Goal: Task Accomplishment & Management: Use online tool/utility

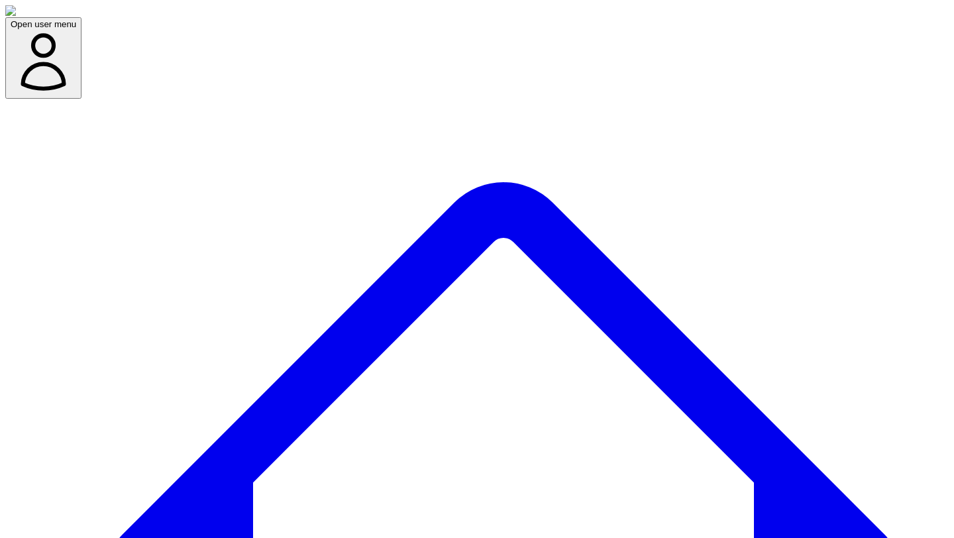
type textarea "*"
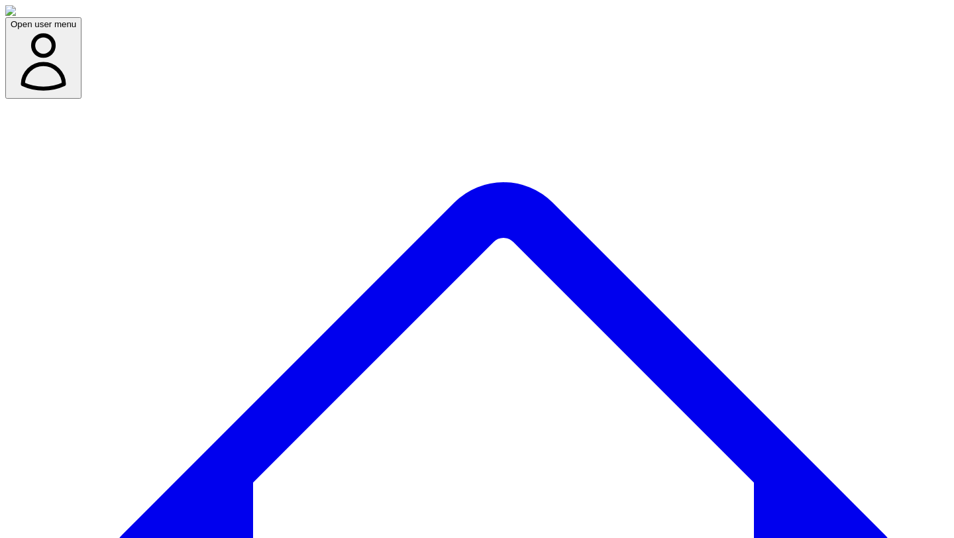
type textarea "*"
type input "******"
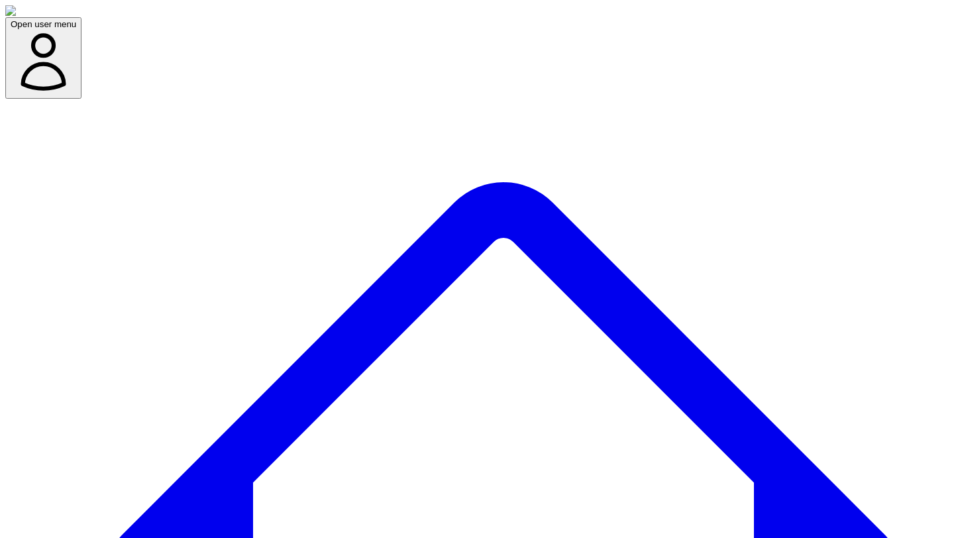
scroll to position [150, 0]
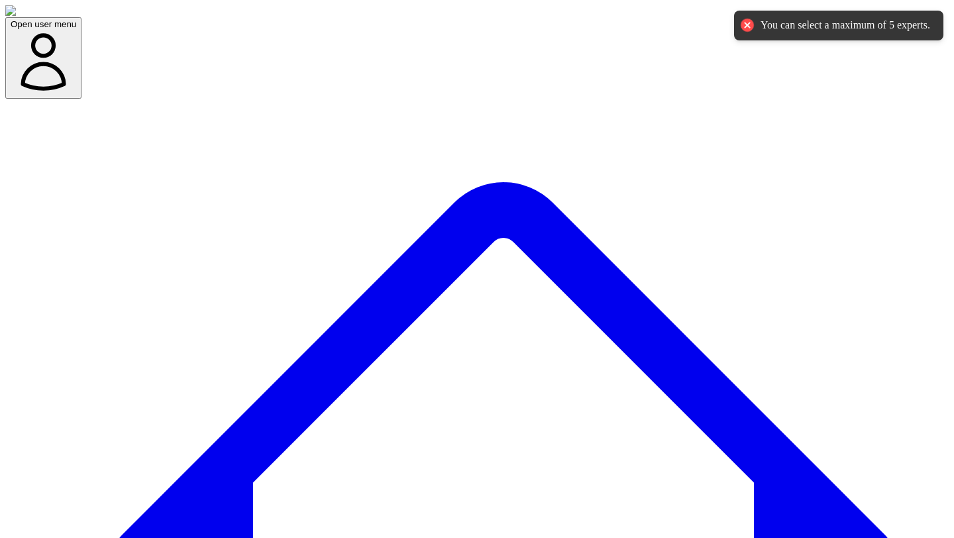
scroll to position [105, 0]
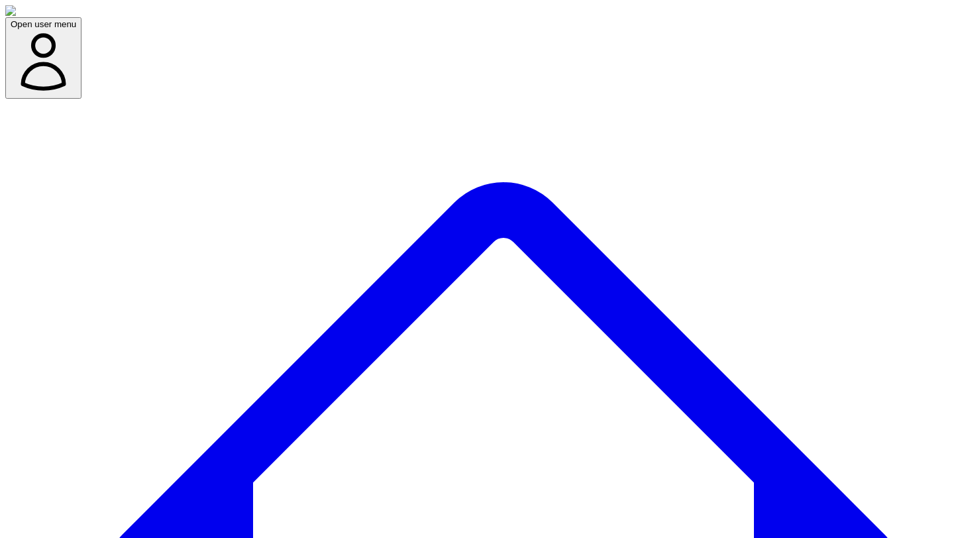
type textarea "*"
